Goal: Find contact information: Find contact information

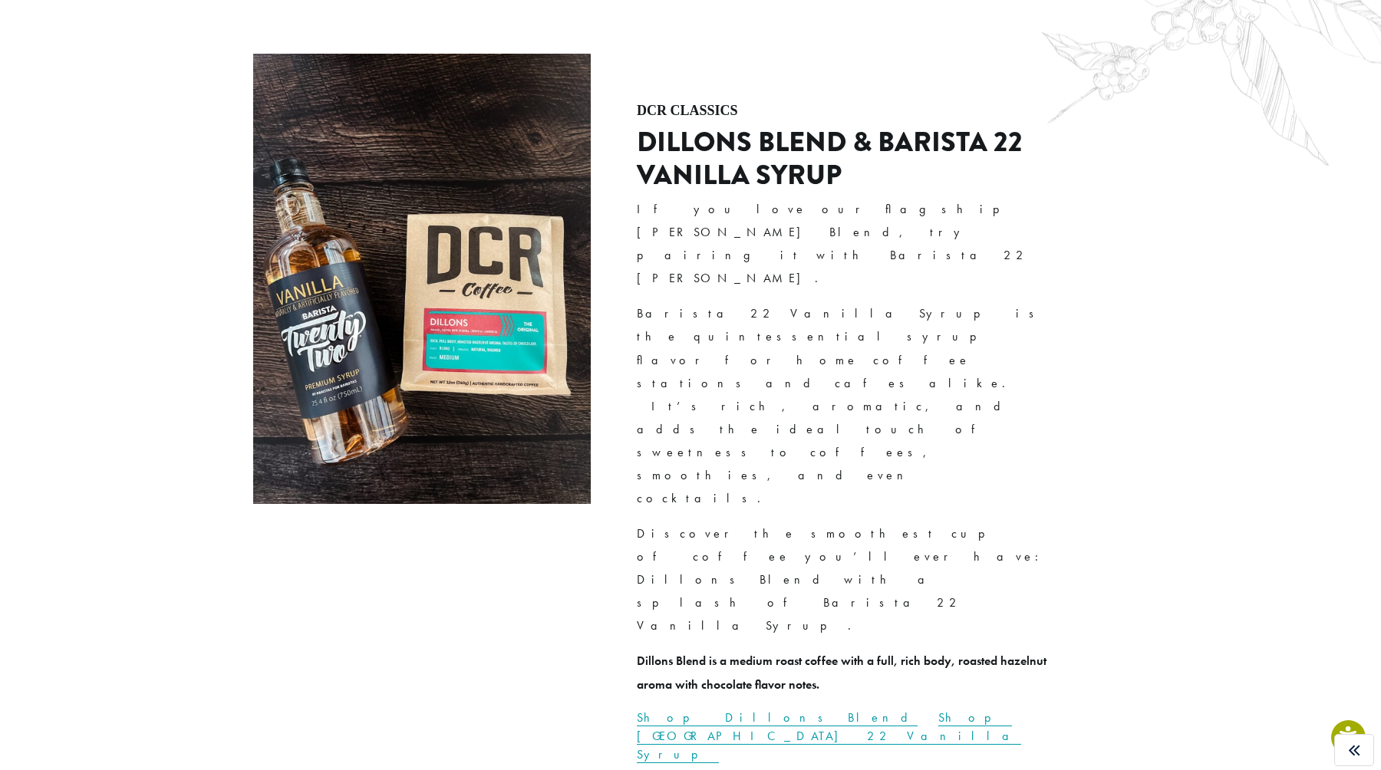
scroll to position [4335, 0]
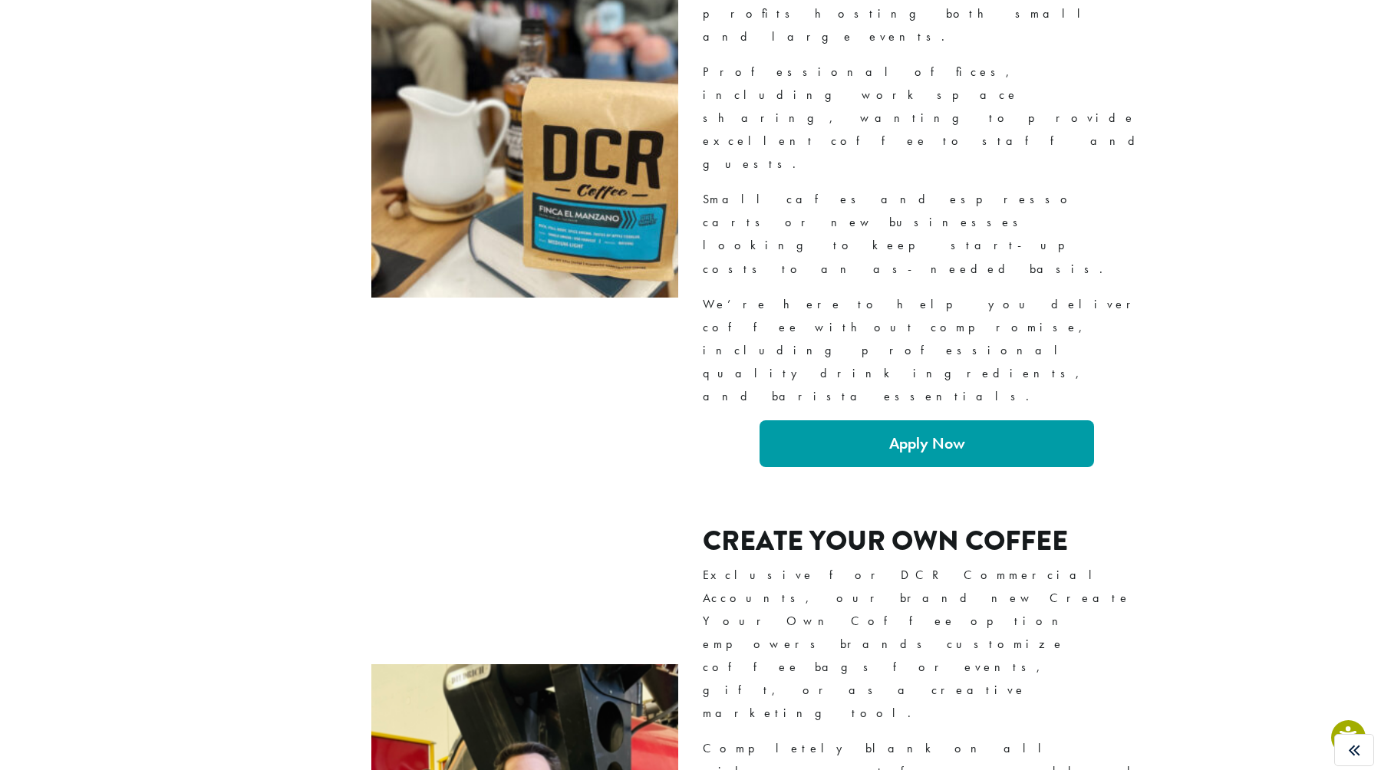
scroll to position [1783, 0]
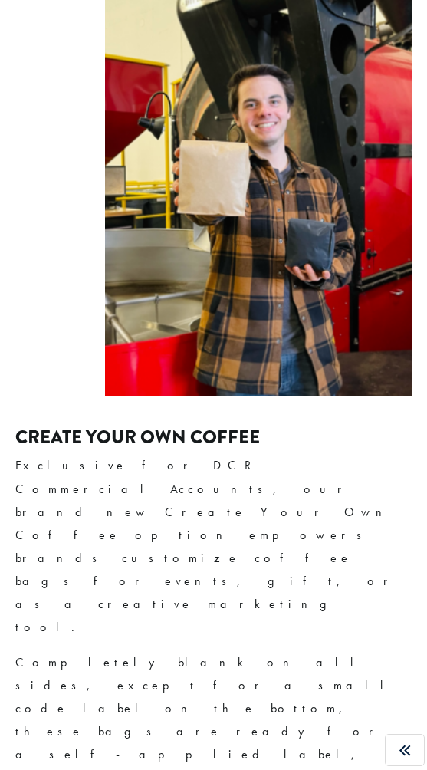
scroll to position [2965, 0]
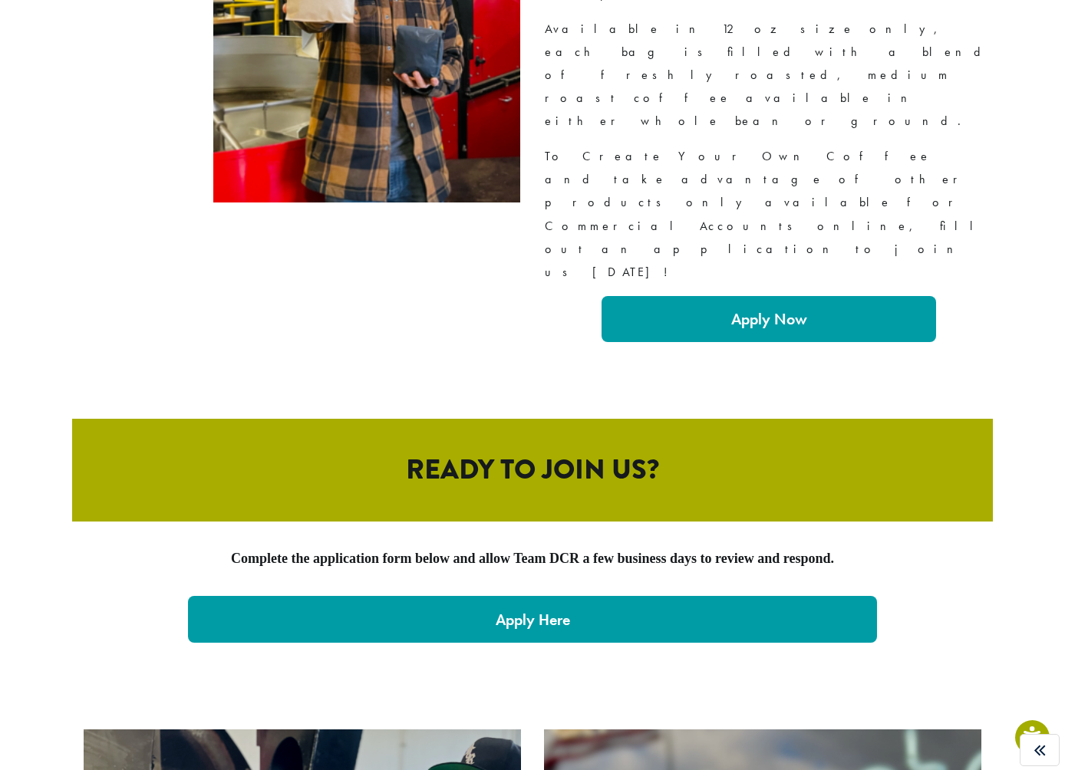
scroll to position [3160, 0]
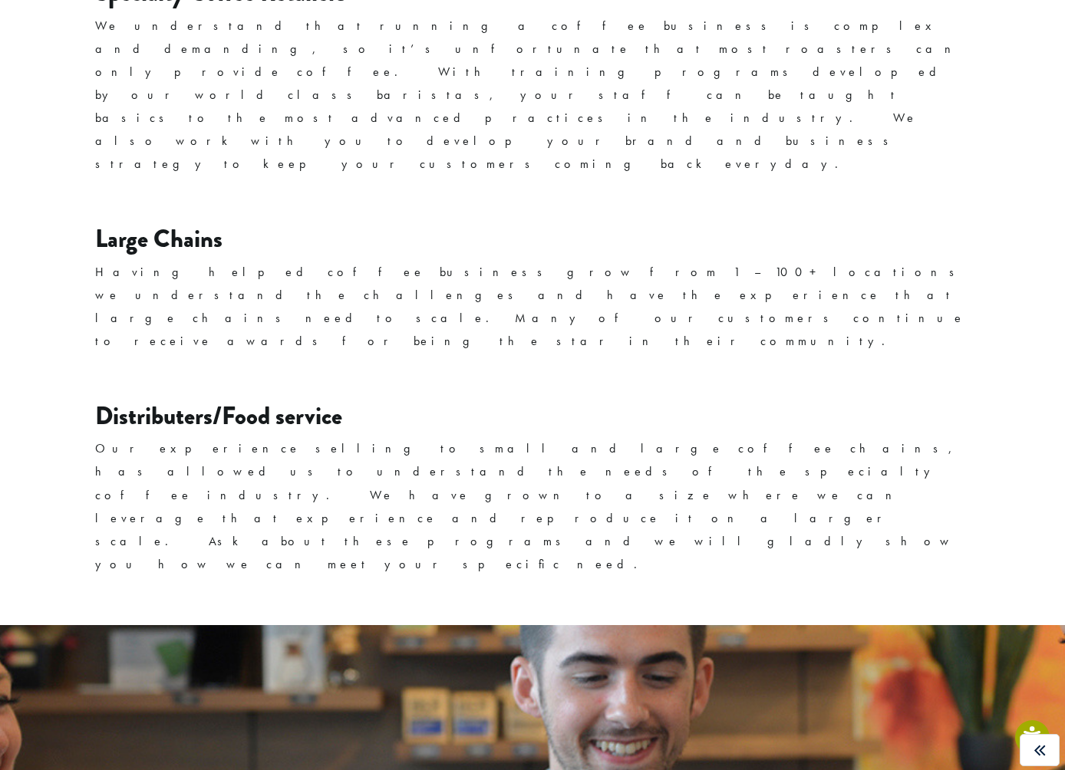
scroll to position [2481, 0]
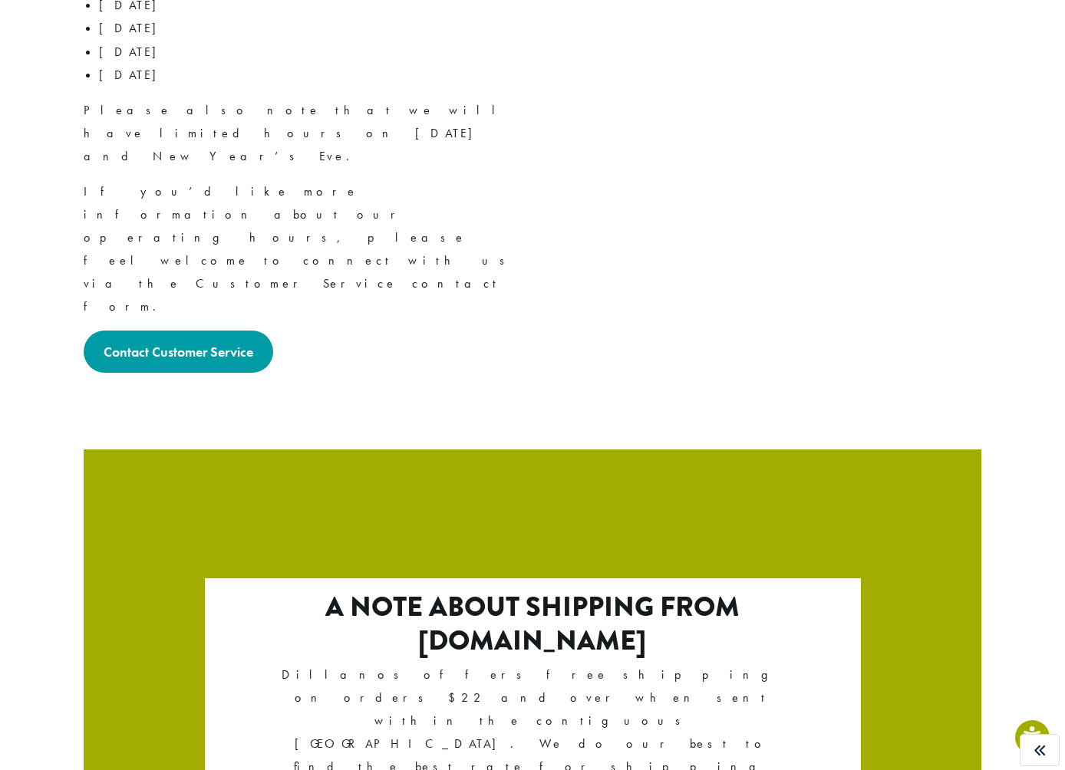
scroll to position [2472, 0]
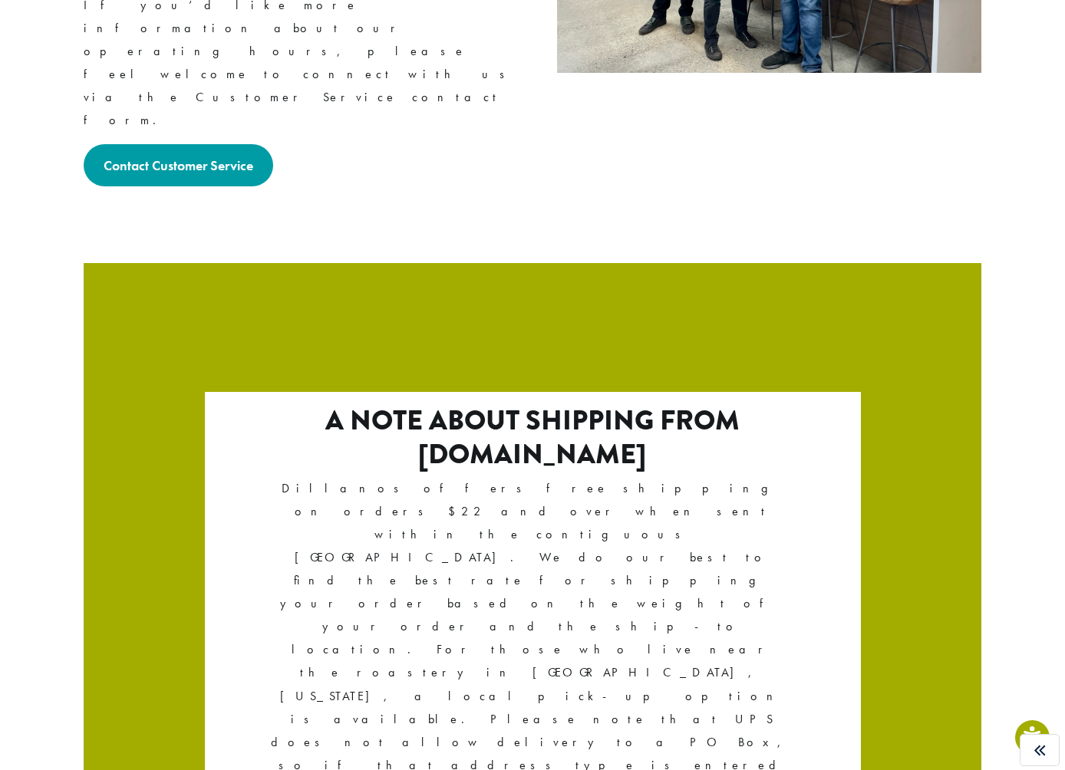
drag, startPoint x: 700, startPoint y: 629, endPoint x: 791, endPoint y: 627, distance: 91.3
copy link "Work Here"
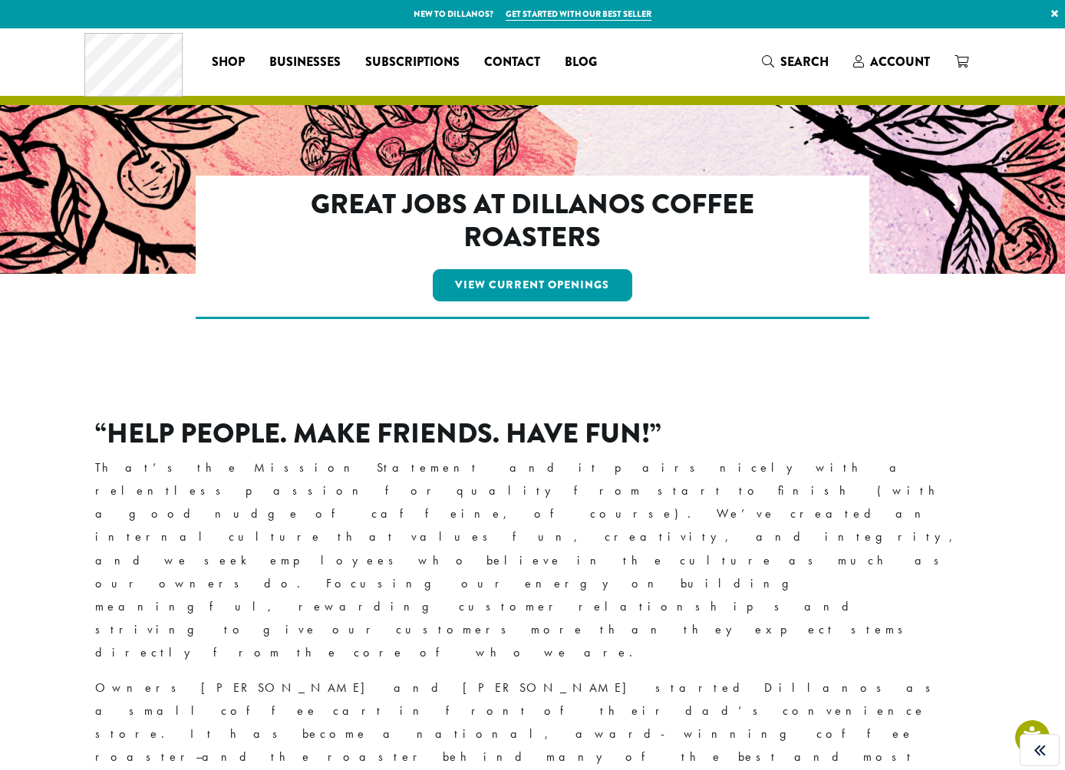
scroll to position [679, 0]
